Goal: Communication & Community: Share content

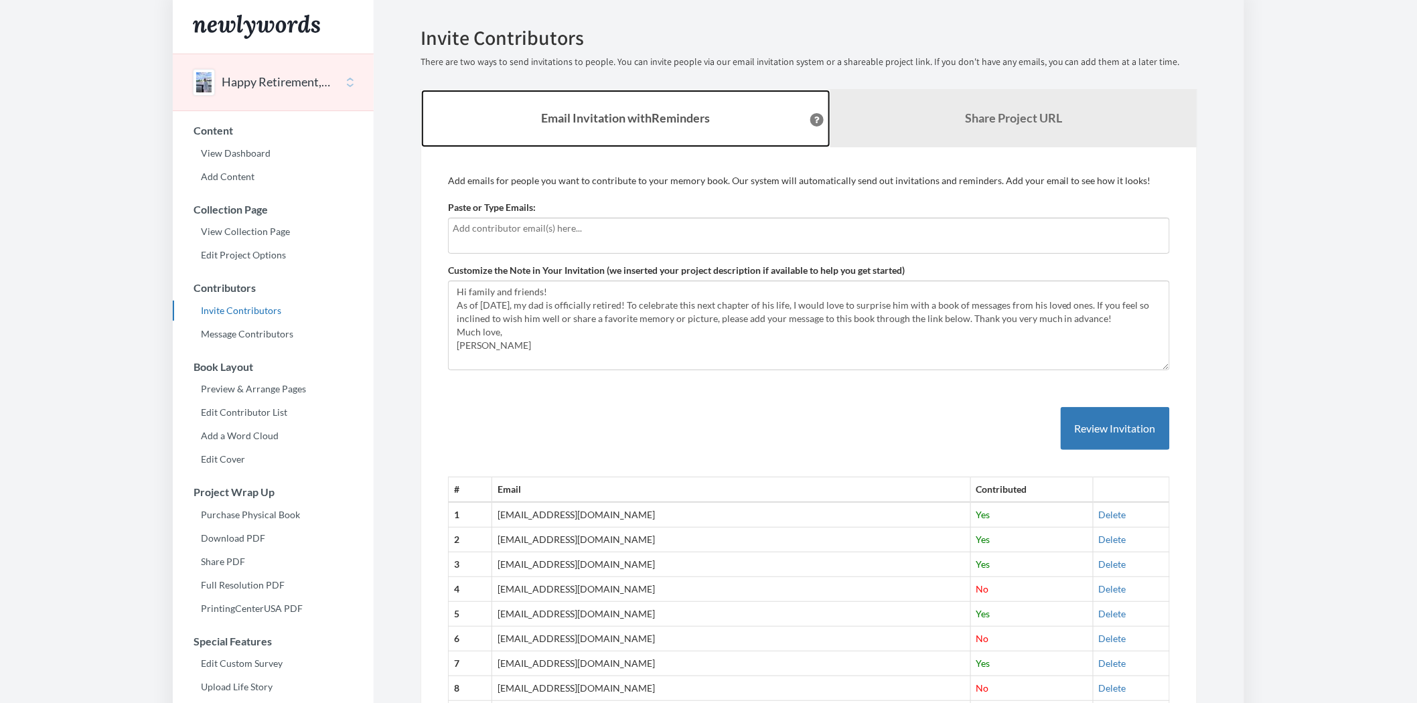
click at [623, 110] on strong "Email Invitation with Reminders" at bounding box center [626, 117] width 169 height 15
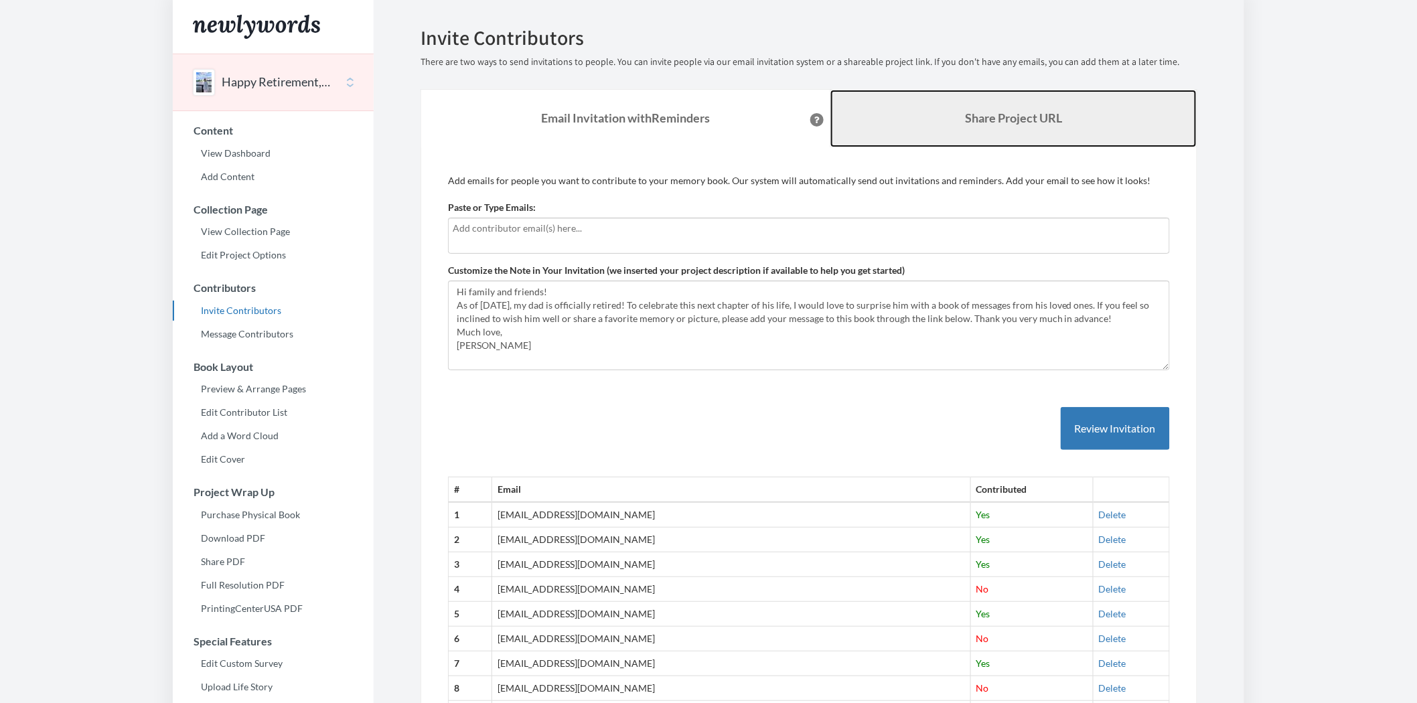
click at [986, 104] on link "Share Project URL" at bounding box center [1013, 119] width 366 height 58
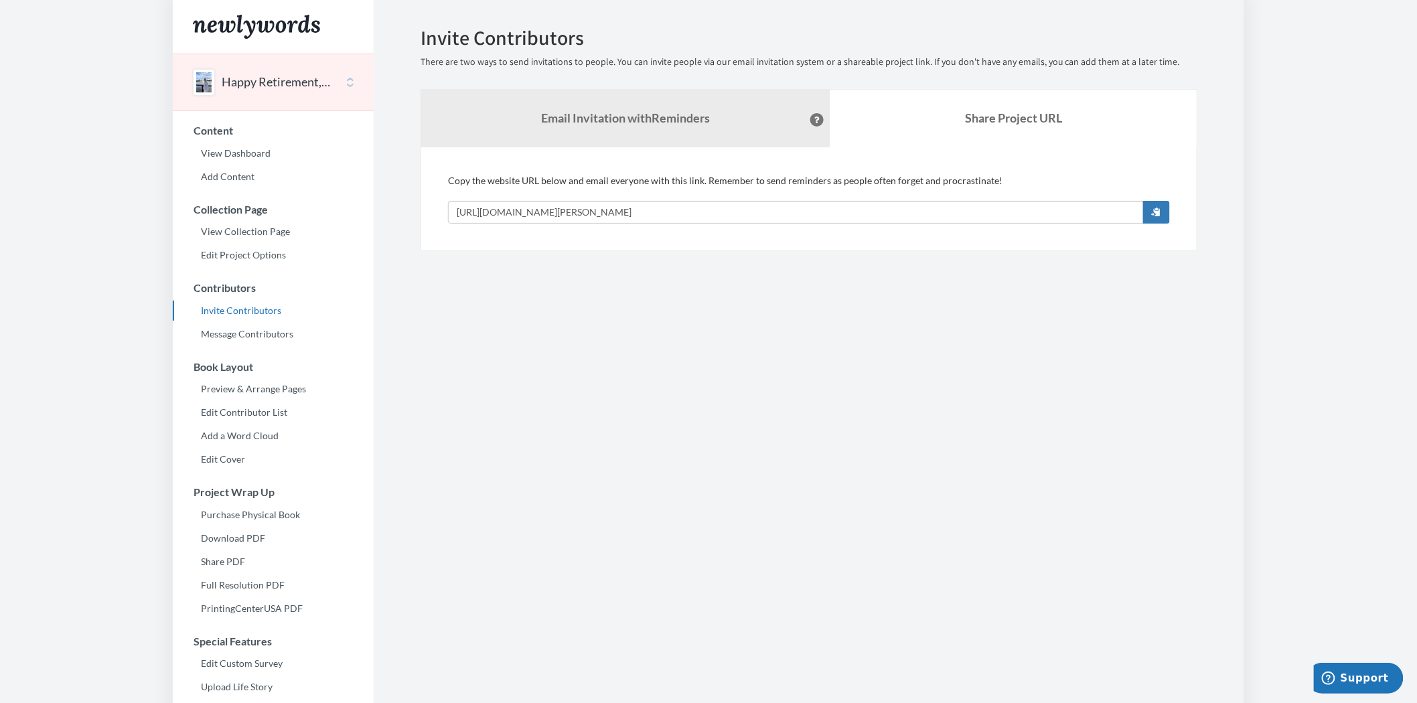
click at [767, 320] on section "Emails have been sent! Invite Contributors There are two ways to send invitatio…" at bounding box center [809, 456] width 870 height 913
click at [556, 123] on strong "Email Invitation with Reminders" at bounding box center [626, 117] width 169 height 15
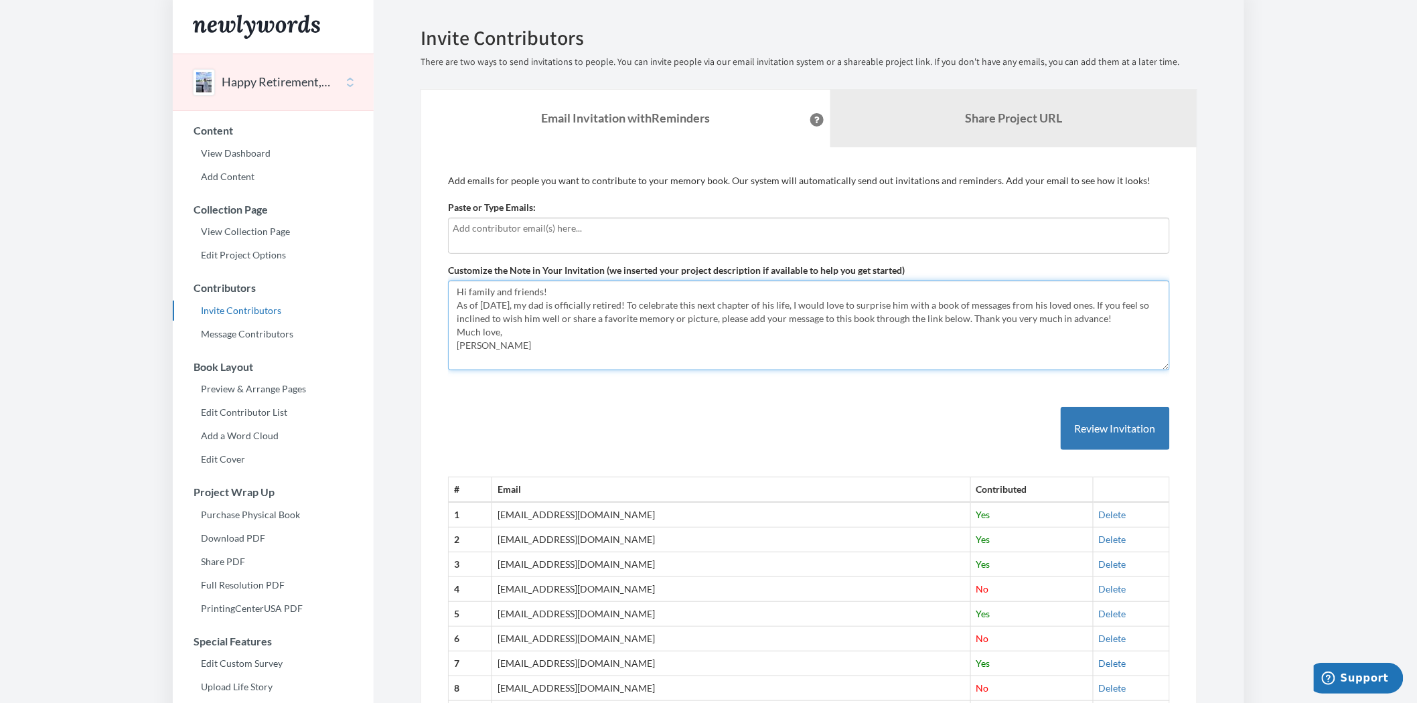
click at [639, 325] on textarea "Hi family and friends! As of August 15th, my dad is officially retired! To cele…" at bounding box center [809, 326] width 722 height 90
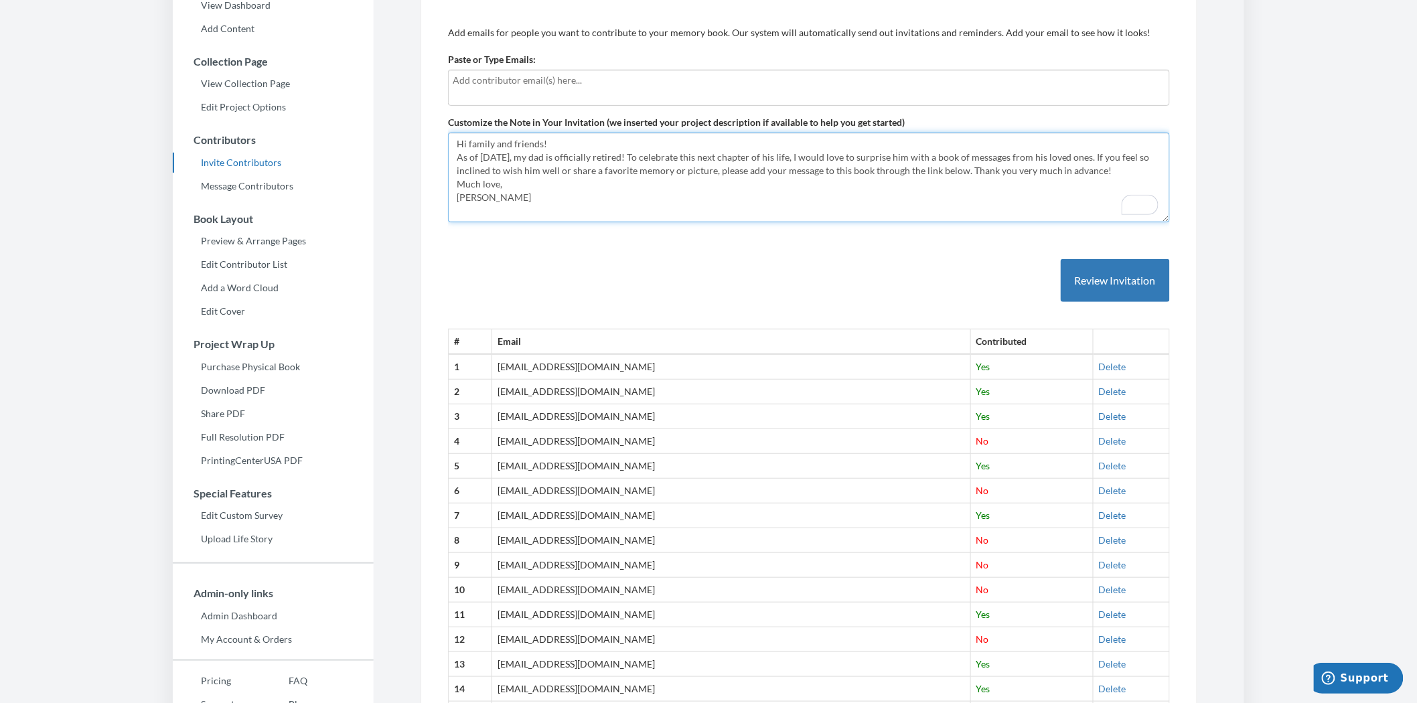
scroll to position [149, 0]
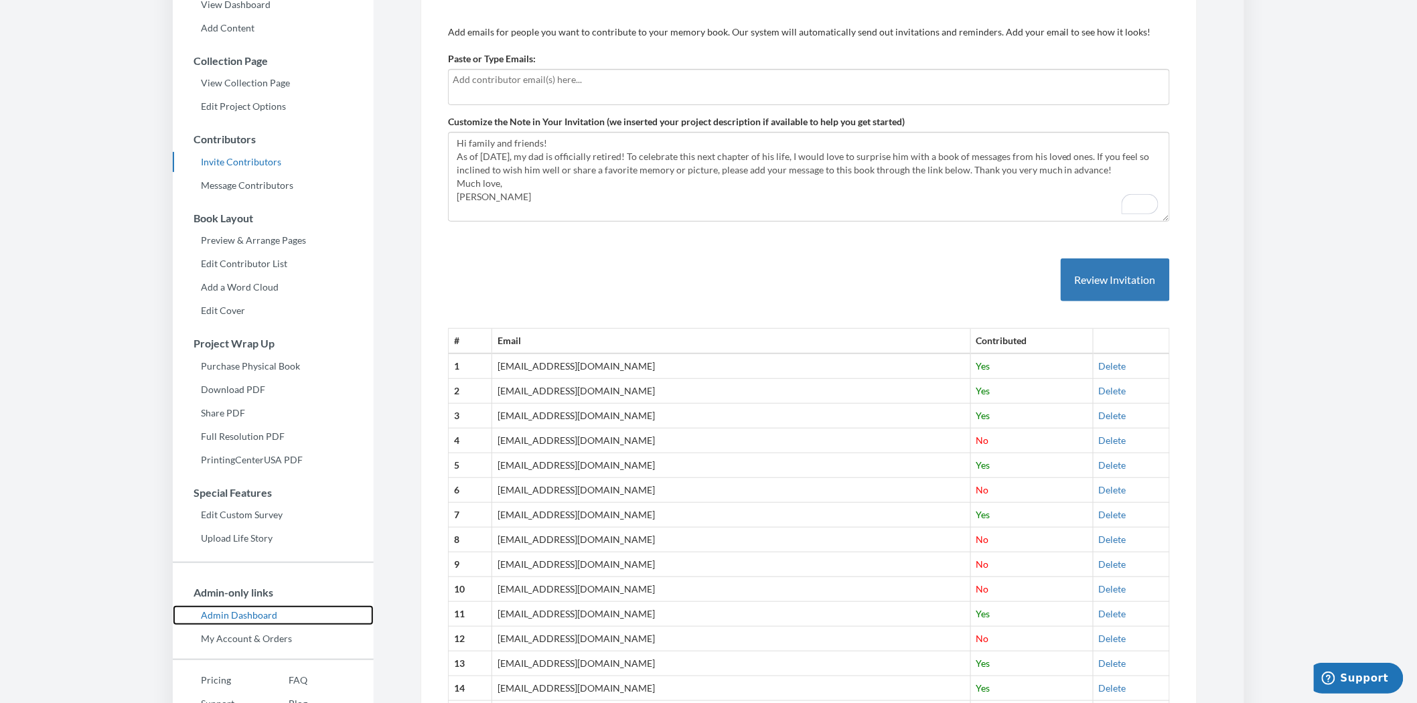
click at [245, 610] on link "Admin Dashboard" at bounding box center [273, 615] width 201 height 20
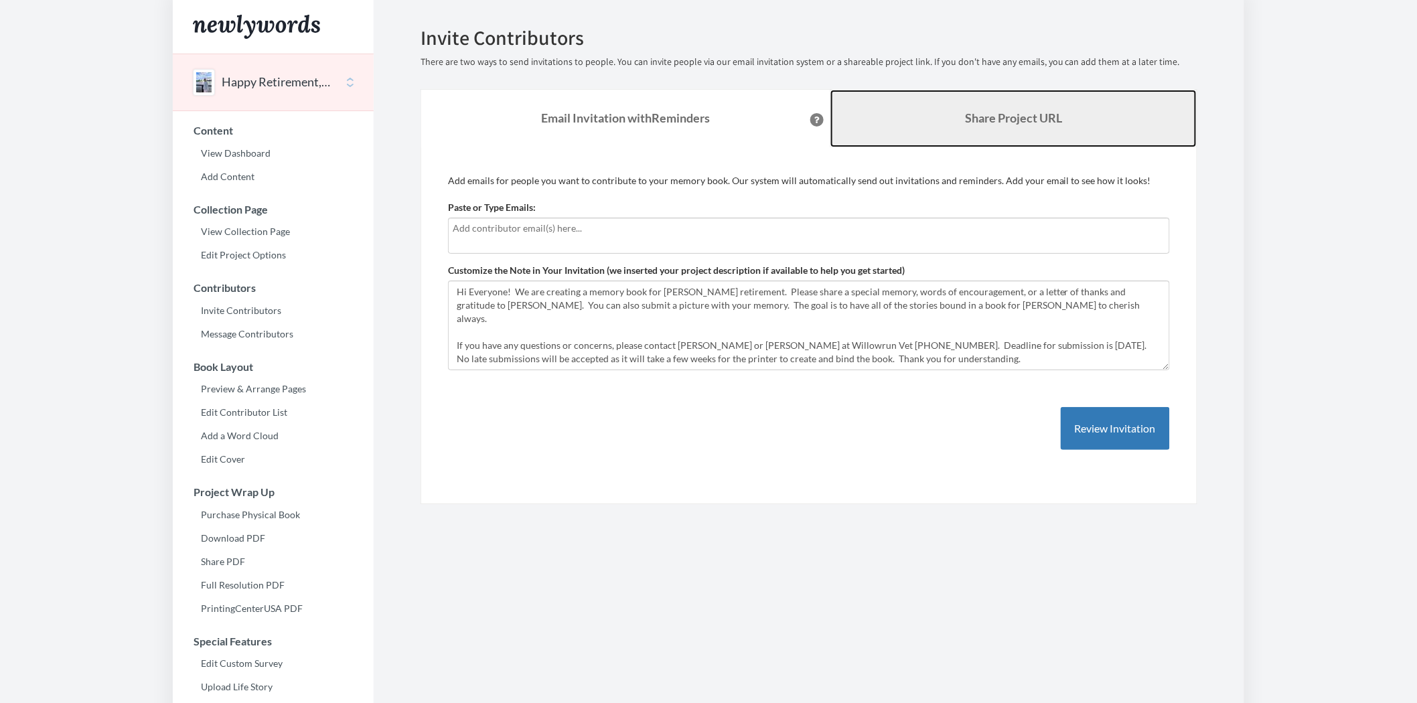
click at [961, 110] on link "Share Project URL" at bounding box center [1013, 119] width 366 height 58
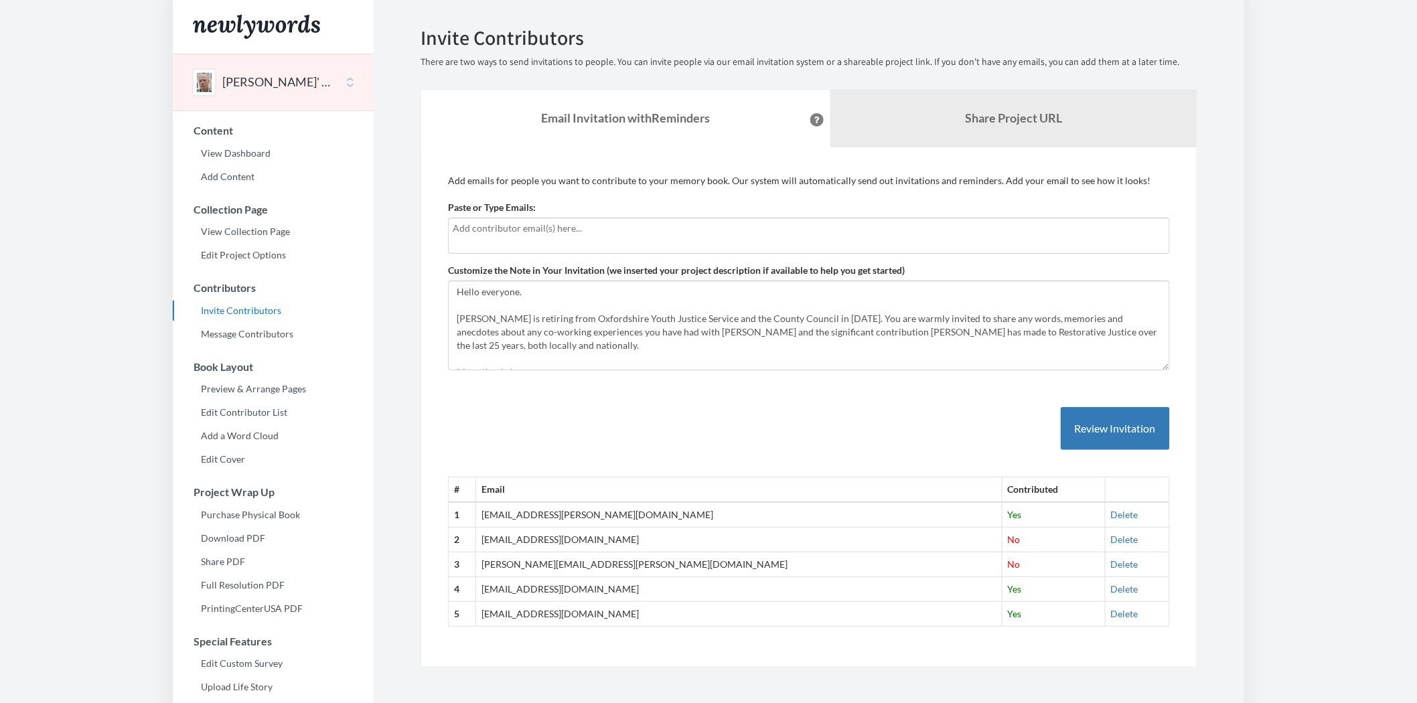
click at [1328, 366] on body "Main menu Pete Wallis' Retirement Select a project Newlywords Example Start Pro…" at bounding box center [708, 351] width 1417 height 703
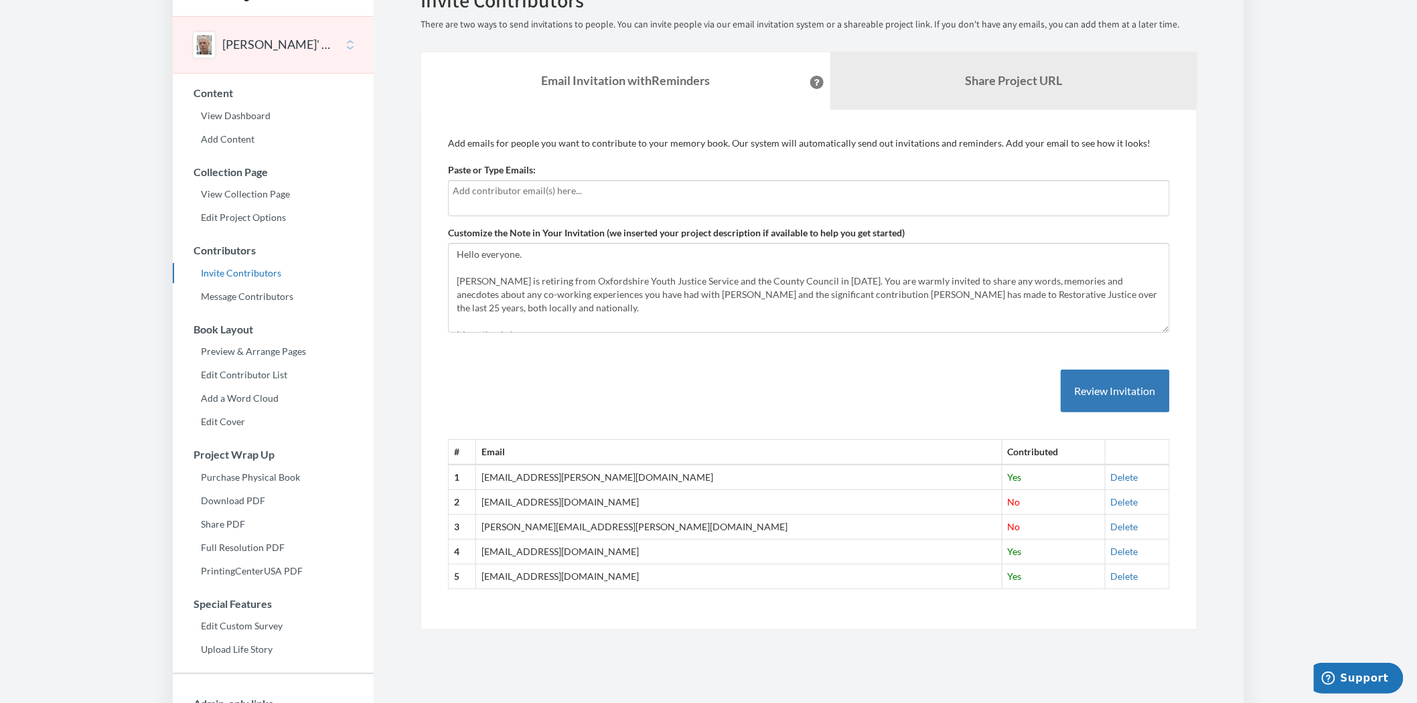
scroll to position [74, 0]
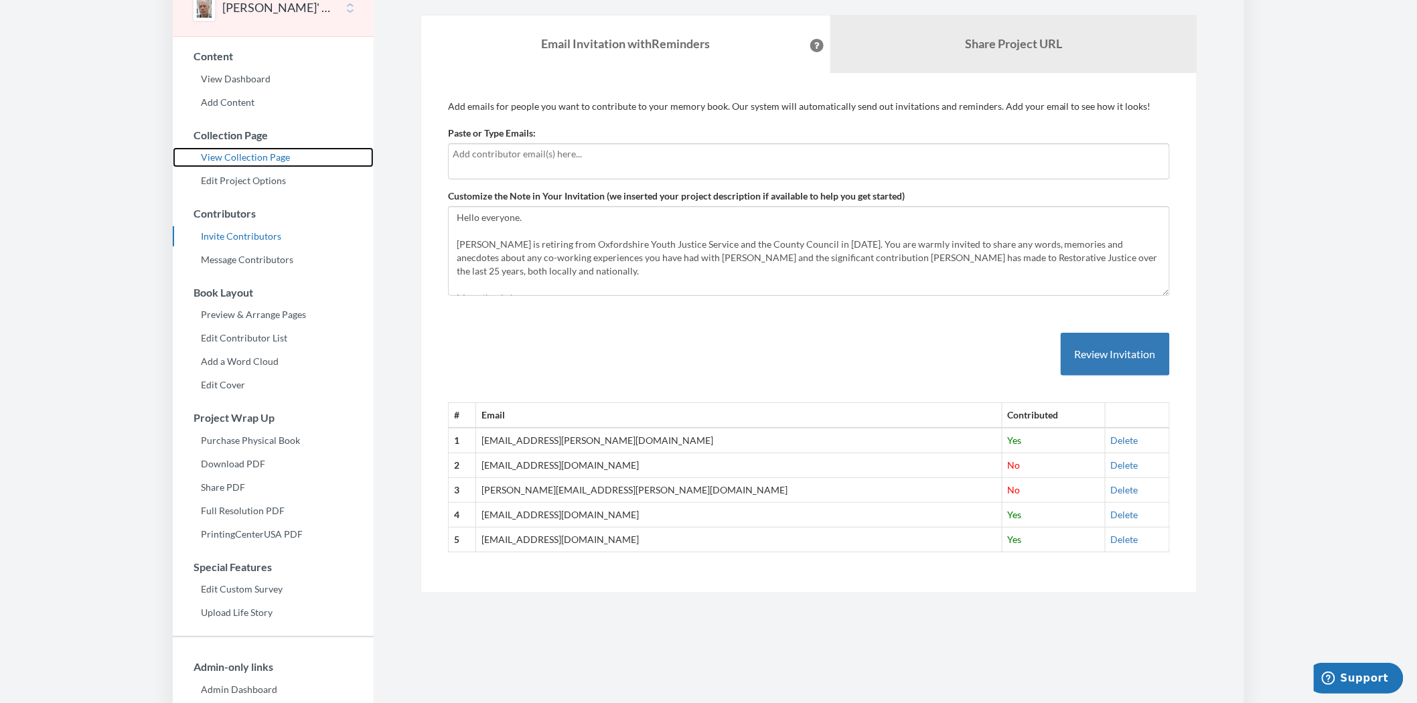
click at [259, 158] on link "View Collection Page" at bounding box center [273, 157] width 201 height 20
